Goal: Transaction & Acquisition: Purchase product/service

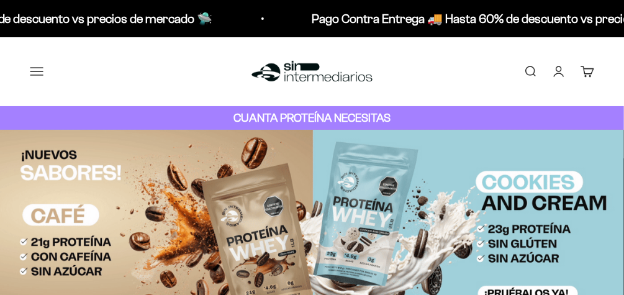
click at [42, 73] on button "Menú" at bounding box center [37, 72] width 14 height 14
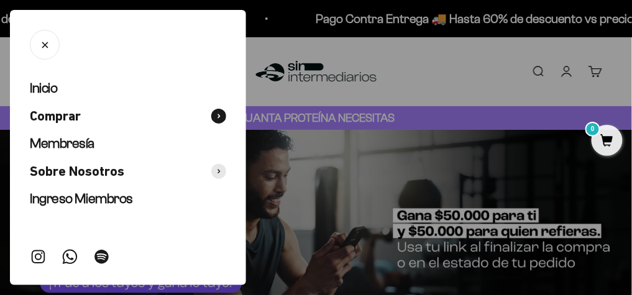
click at [66, 111] on span "Comprar" at bounding box center [55, 116] width 51 height 18
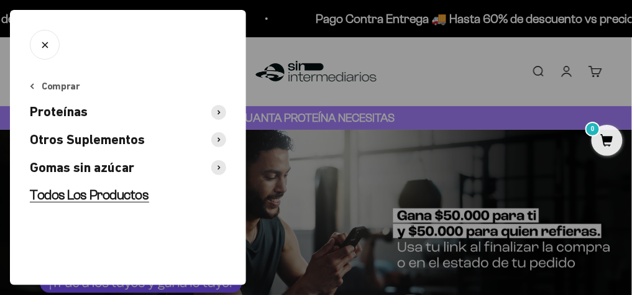
click at [75, 193] on span "Todos Los Productos" at bounding box center [89, 195] width 119 height 16
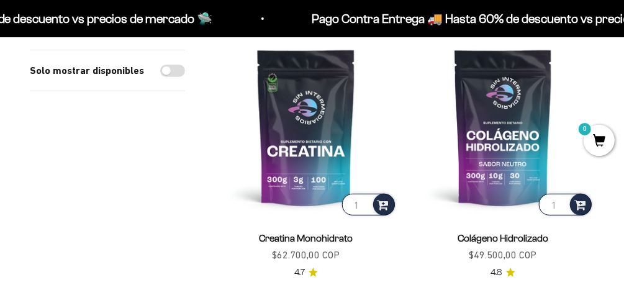
scroll to position [149, 0]
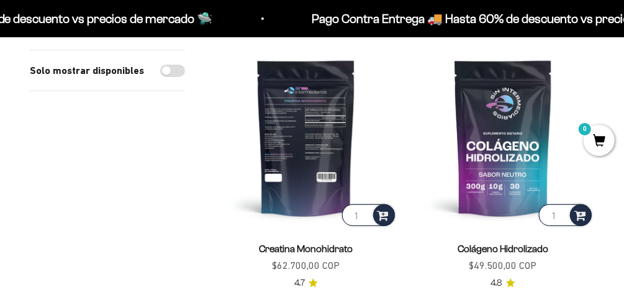
click at [347, 107] on img at bounding box center [306, 138] width 183 height 183
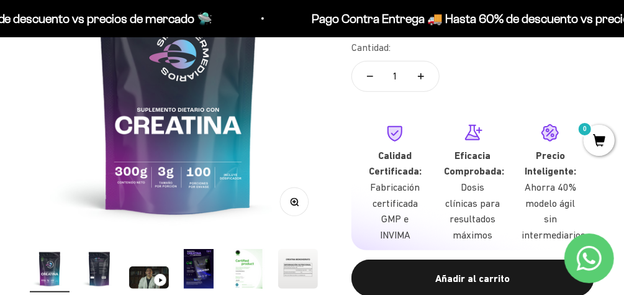
scroll to position [231, 0]
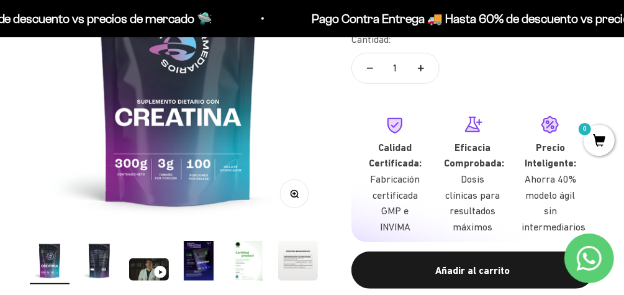
click at [100, 257] on img "Ir al artículo 2" at bounding box center [100, 261] width 40 height 40
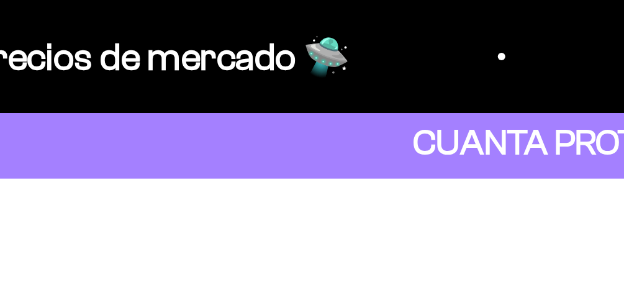
scroll to position [66, 0]
